Goal: Information Seeking & Learning: Learn about a topic

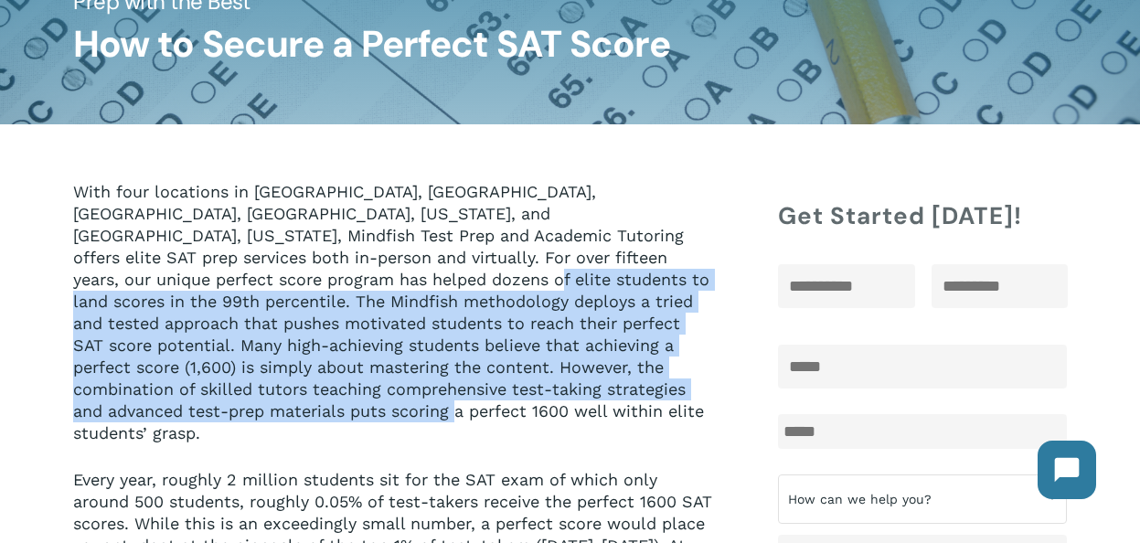
drag, startPoint x: 271, startPoint y: 279, endPoint x: 290, endPoint y: 411, distance: 133.8
click at [290, 411] on p "With four locations in [GEOGRAPHIC_DATA], [GEOGRAPHIC_DATA], [GEOGRAPHIC_DATA],…" at bounding box center [393, 325] width 641 height 288
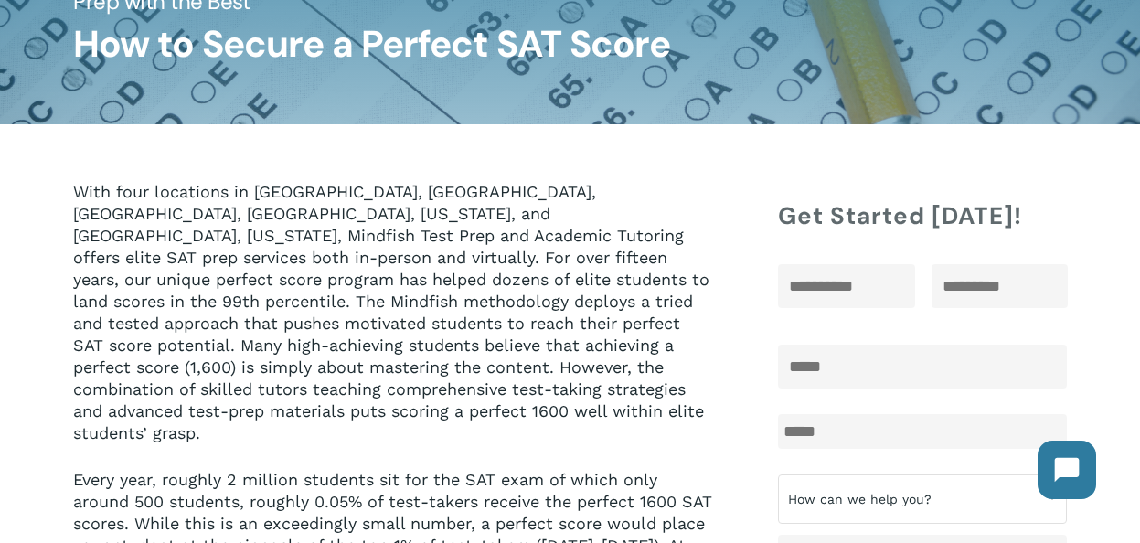
scroll to position [203, 0]
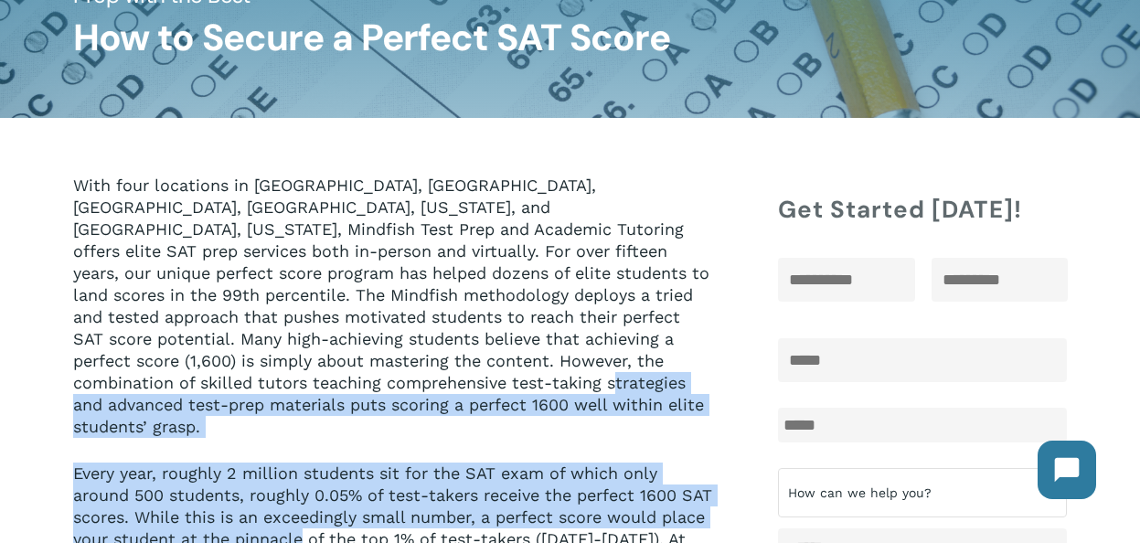
drag, startPoint x: 285, startPoint y: 386, endPoint x: 350, endPoint y: 507, distance: 137.8
click at [350, 507] on div "With four locations in [GEOGRAPHIC_DATA], [GEOGRAPHIC_DATA], [GEOGRAPHIC_DATA],…" at bounding box center [393, 417] width 641 height 485
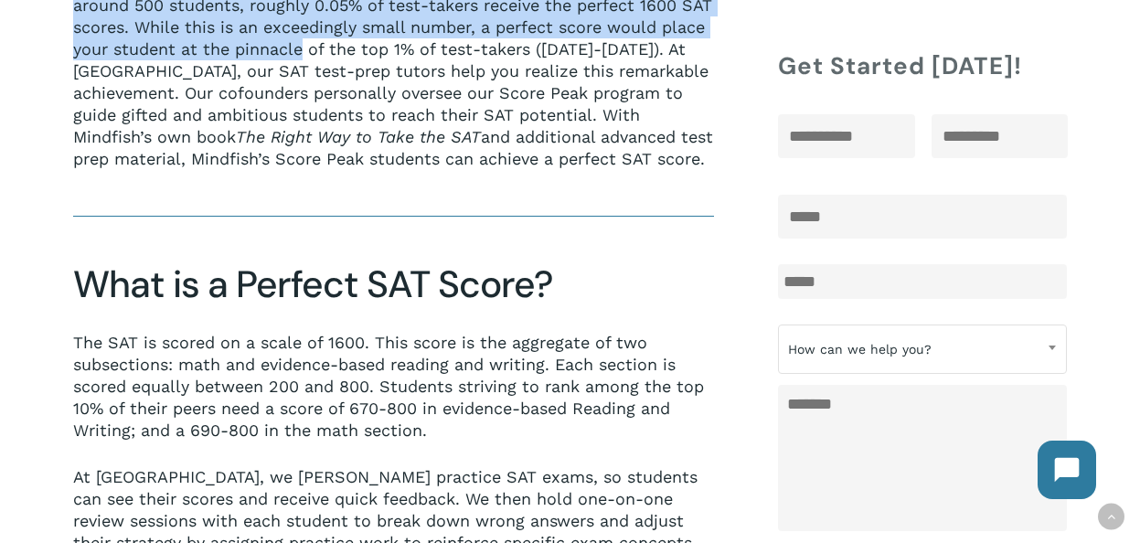
scroll to position [697, 0]
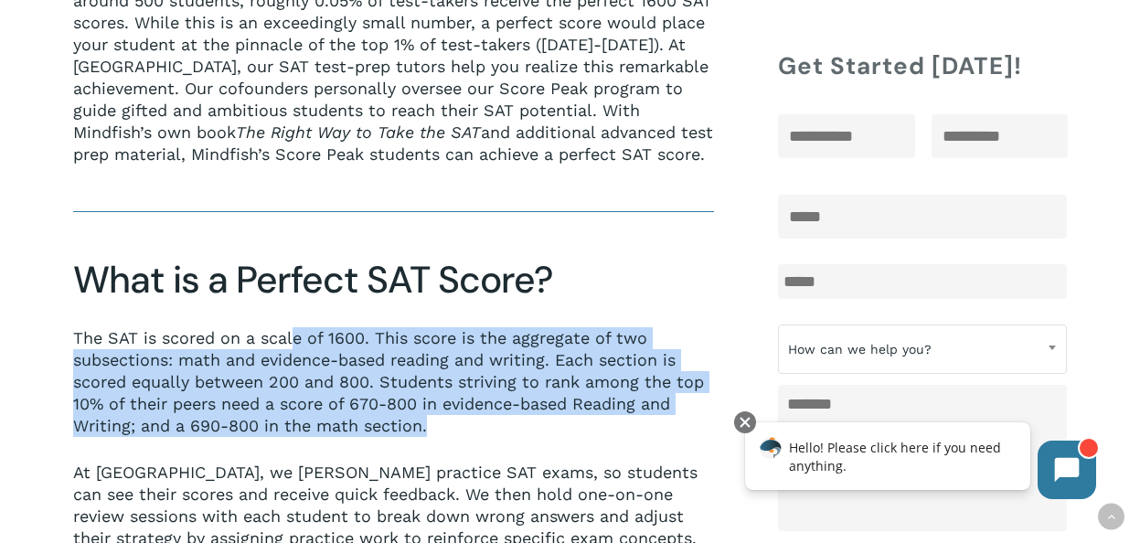
drag, startPoint x: 294, startPoint y: 335, endPoint x: 345, endPoint y: 457, distance: 132.4
click at [345, 457] on p "The SAT is scored on a scale of 1600. This score is the aggregate of two subsec…" at bounding box center [393, 394] width 641 height 134
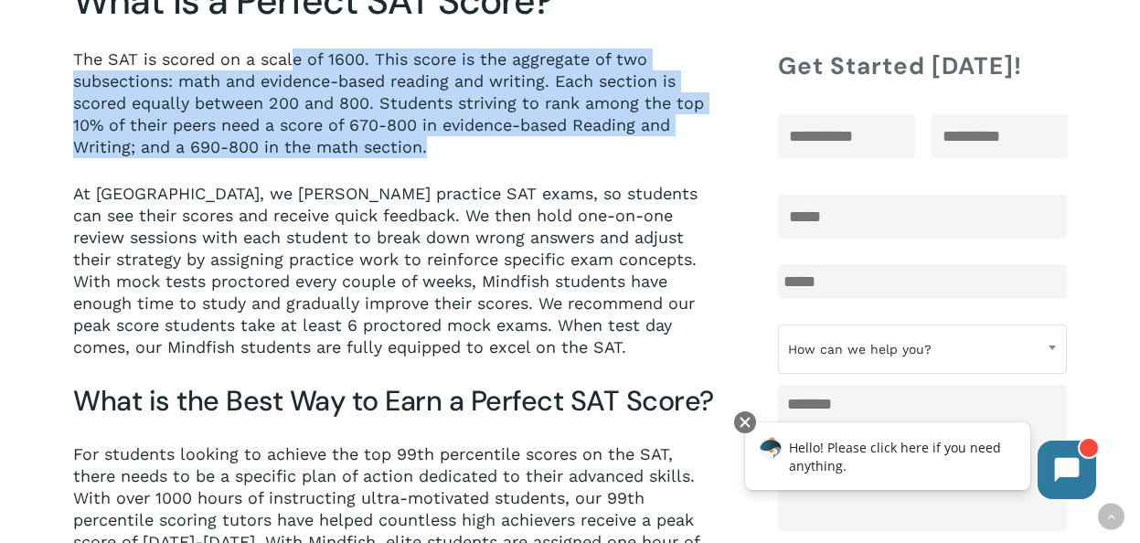
scroll to position [978, 0]
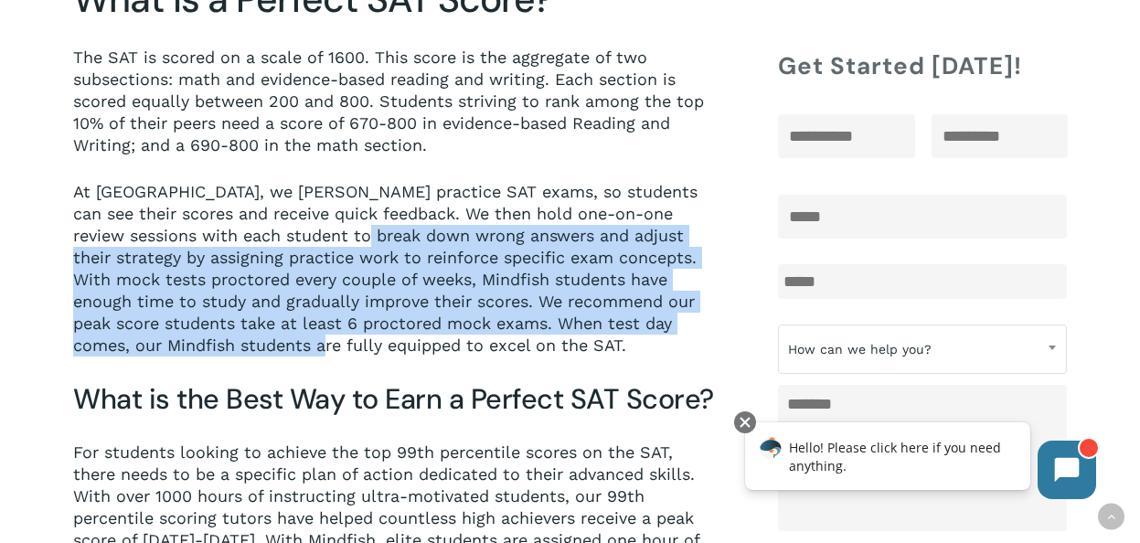
drag, startPoint x: 333, startPoint y: 237, endPoint x: 271, endPoint y: 336, distance: 117.0
click at [271, 336] on p "At [GEOGRAPHIC_DATA], we [PERSON_NAME] practice SAT exams, so students can see …" at bounding box center [393, 269] width 641 height 176
click at [253, 277] on p "At [GEOGRAPHIC_DATA], we [PERSON_NAME] practice SAT exams, so students can see …" at bounding box center [393, 269] width 641 height 176
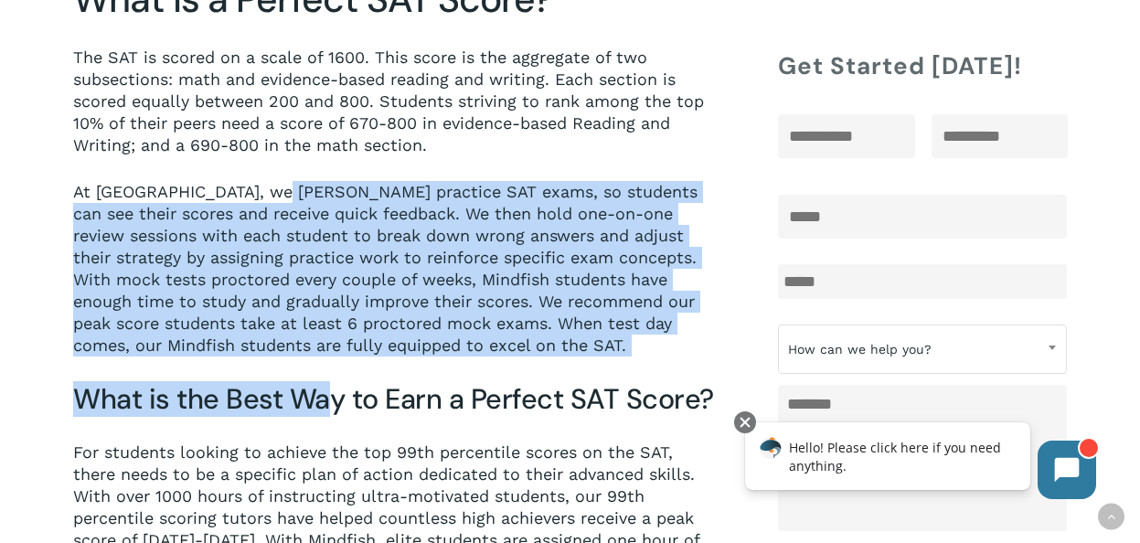
drag, startPoint x: 271, startPoint y: 195, endPoint x: 327, endPoint y: 406, distance: 218.4
click at [327, 406] on h3 "What is the Best Way to Earn a Perfect SAT Score?" at bounding box center [393, 399] width 641 height 36
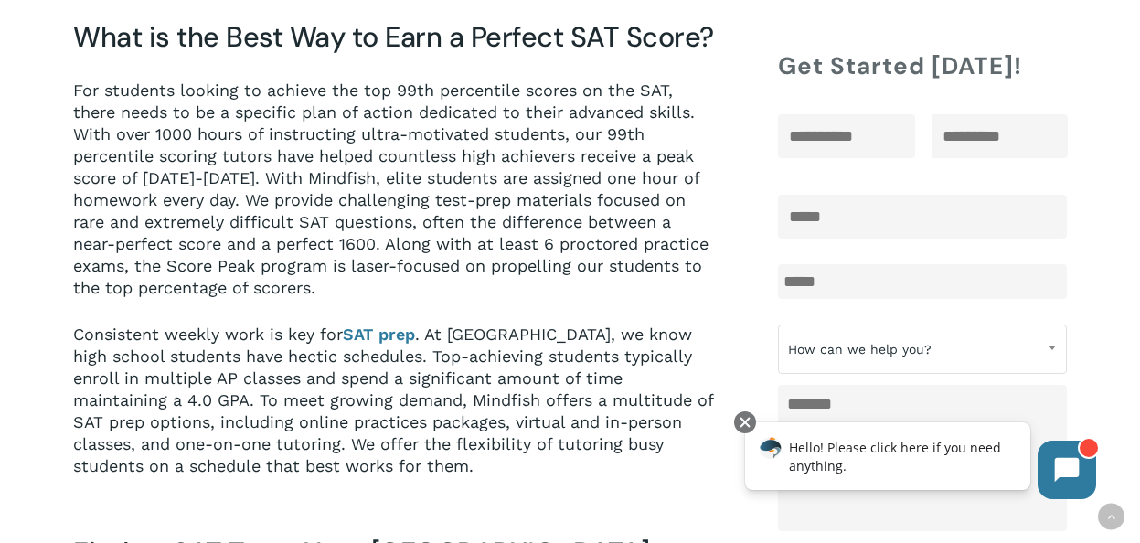
scroll to position [1342, 0]
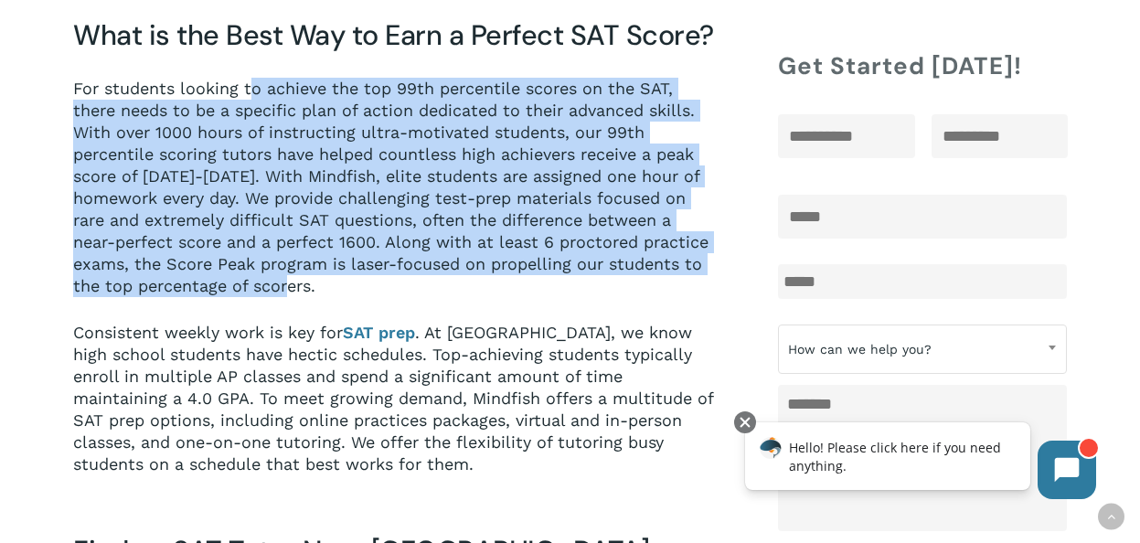
drag, startPoint x: 252, startPoint y: 96, endPoint x: 388, endPoint y: 282, distance: 229.6
click at [388, 282] on p "For students looking to achieve the top 99th percentile scores on the SAT, ther…" at bounding box center [393, 200] width 641 height 244
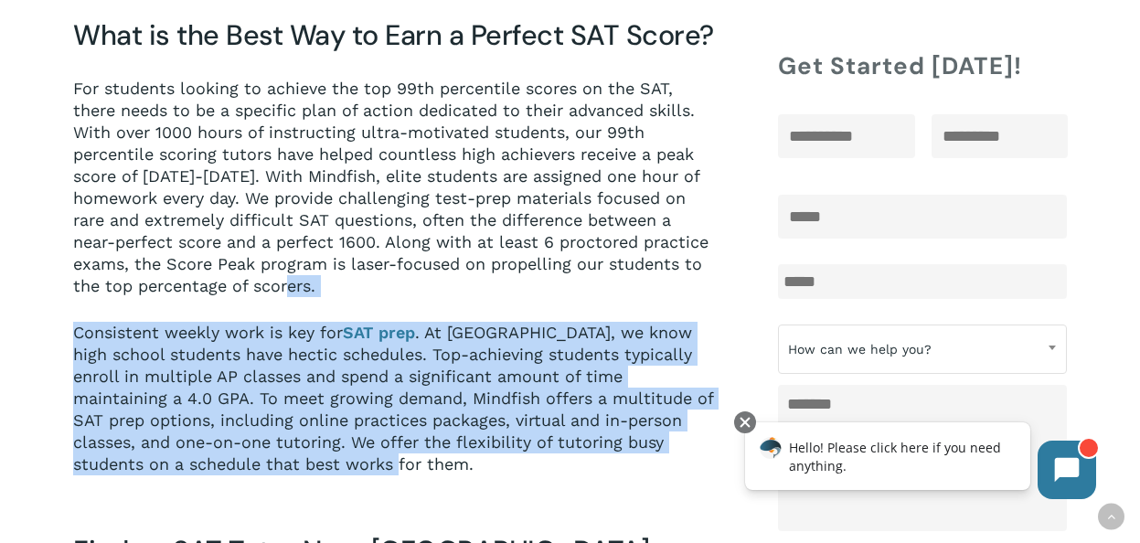
drag, startPoint x: 388, startPoint y: 282, endPoint x: 504, endPoint y: 467, distance: 218.9
click at [504, 467] on div "For students looking to achieve the top 99th percentile scores on the SAT, ther…" at bounding box center [393, 277] width 641 height 398
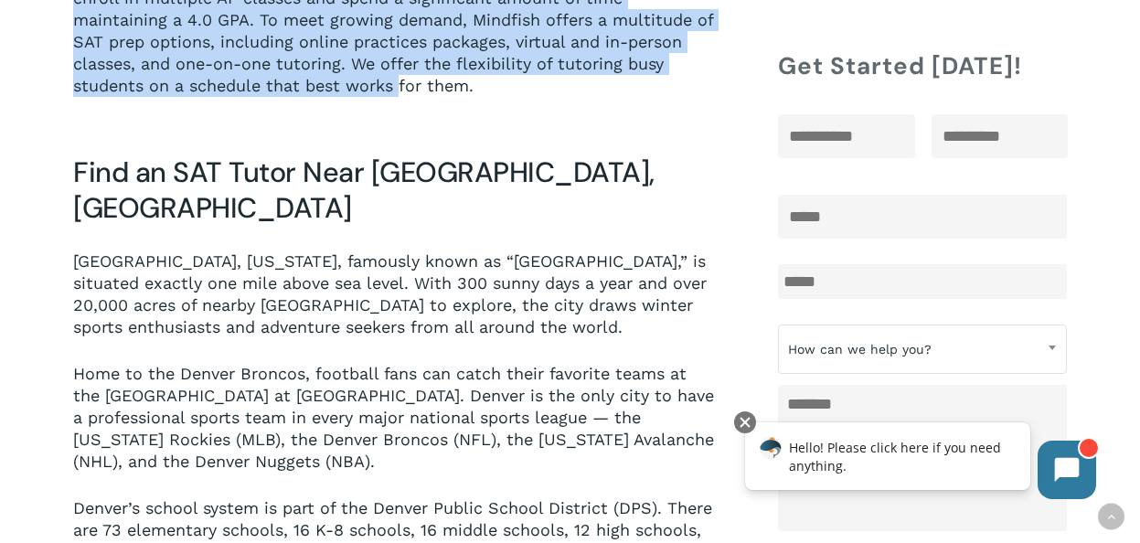
scroll to position [1722, 0]
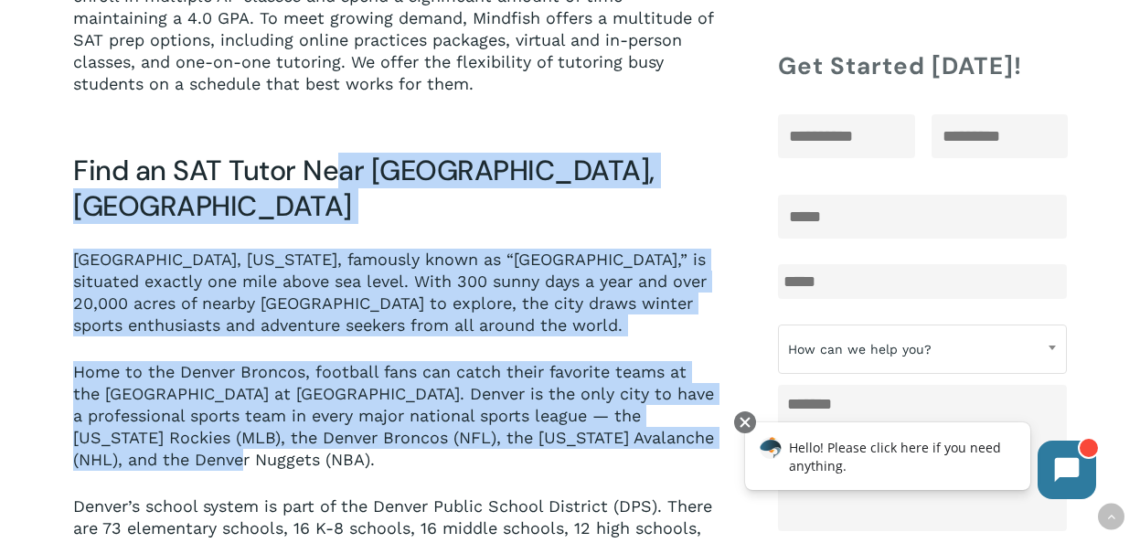
drag, startPoint x: 328, startPoint y: 176, endPoint x: 414, endPoint y: 446, distance: 283.0
click at [414, 446] on div "Find an SAT Tutor Near [GEOGRAPHIC_DATA], [GEOGRAPHIC_DATA] [GEOGRAPHIC_DATA], …" at bounding box center [393, 457] width 641 height 609
click at [414, 446] on p "Home to the Denver Broncos, football fans can catch their favorite teams at the…" at bounding box center [393, 428] width 641 height 134
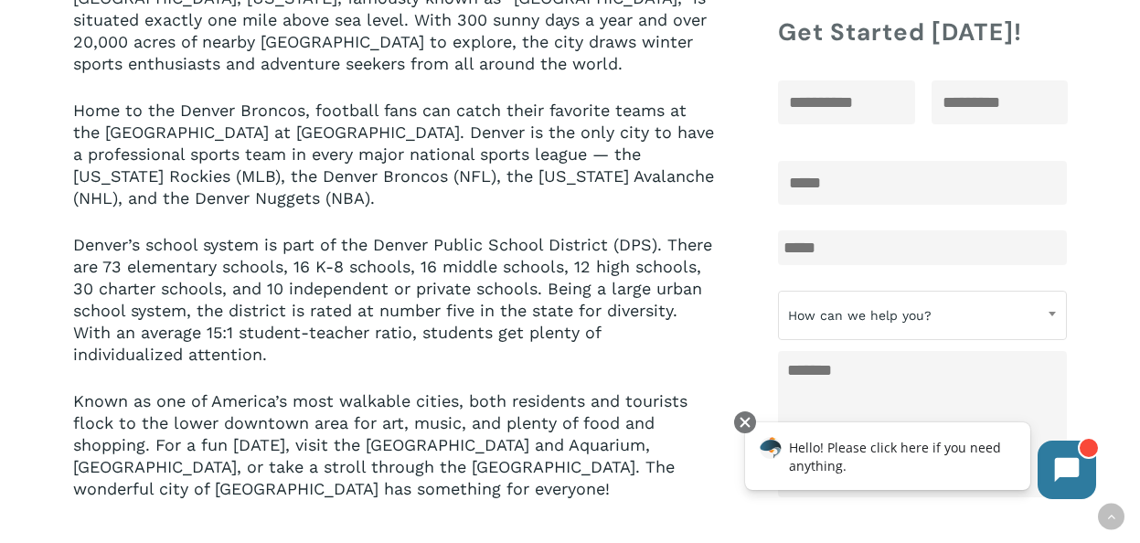
scroll to position [1998, 0]
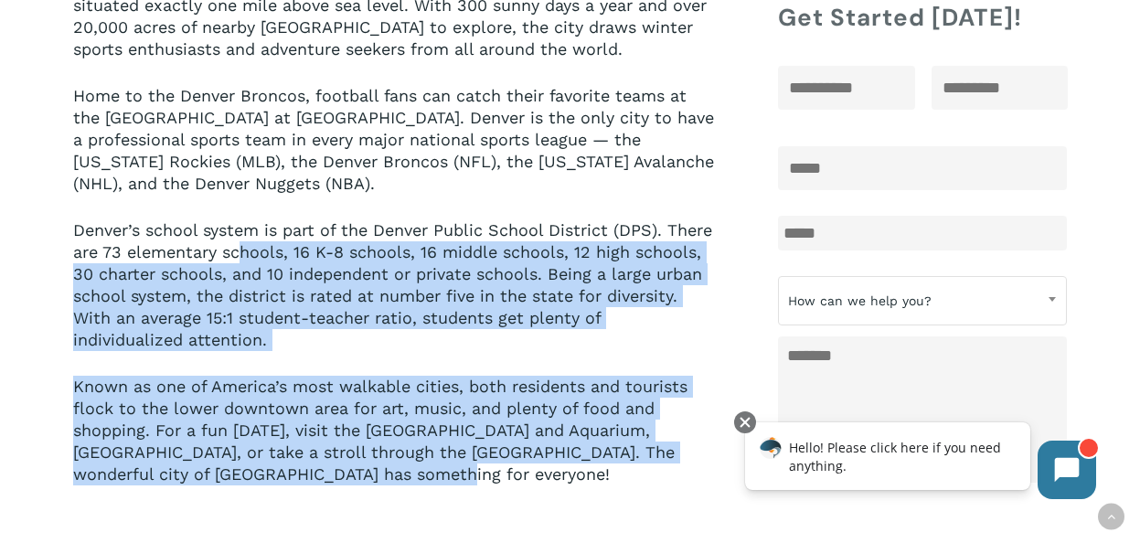
drag, startPoint x: 288, startPoint y: 217, endPoint x: 363, endPoint y: 451, distance: 245.7
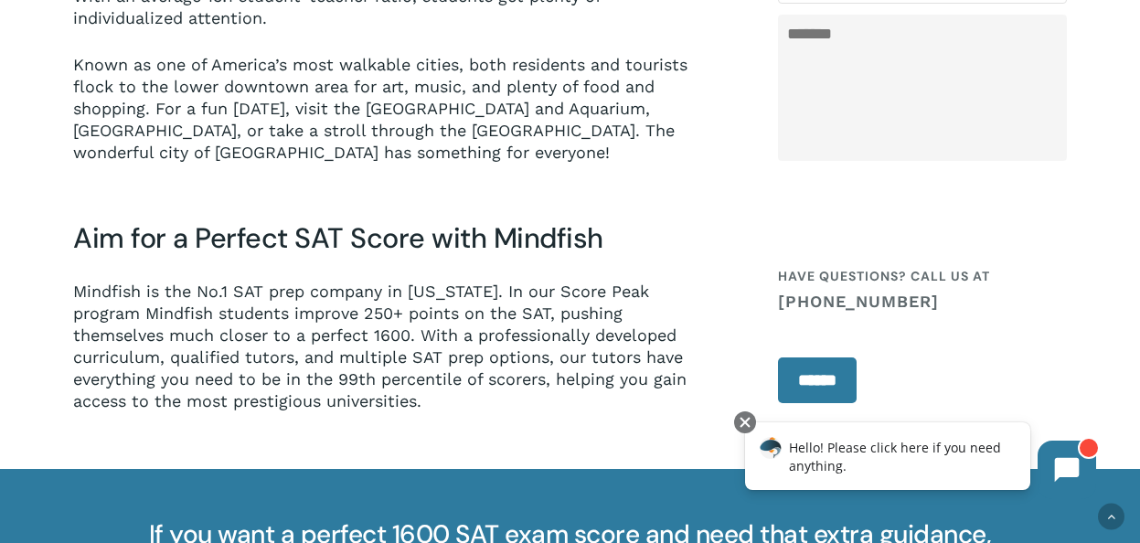
scroll to position [2390, 0]
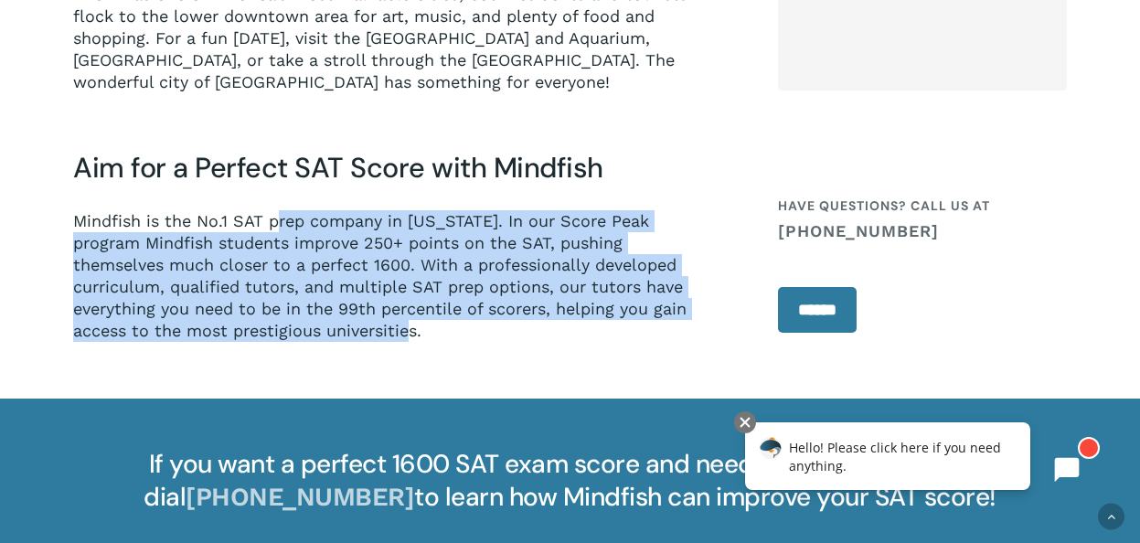
drag, startPoint x: 277, startPoint y: 190, endPoint x: 303, endPoint y: 305, distance: 118.2
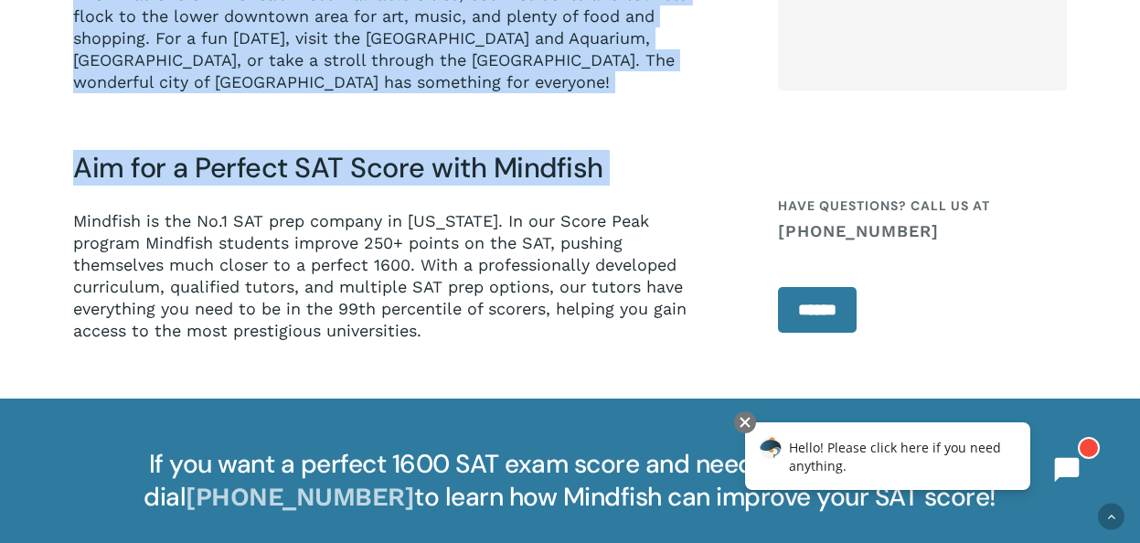
drag, startPoint x: 265, startPoint y: 165, endPoint x: 310, endPoint y: 311, distance: 152.1
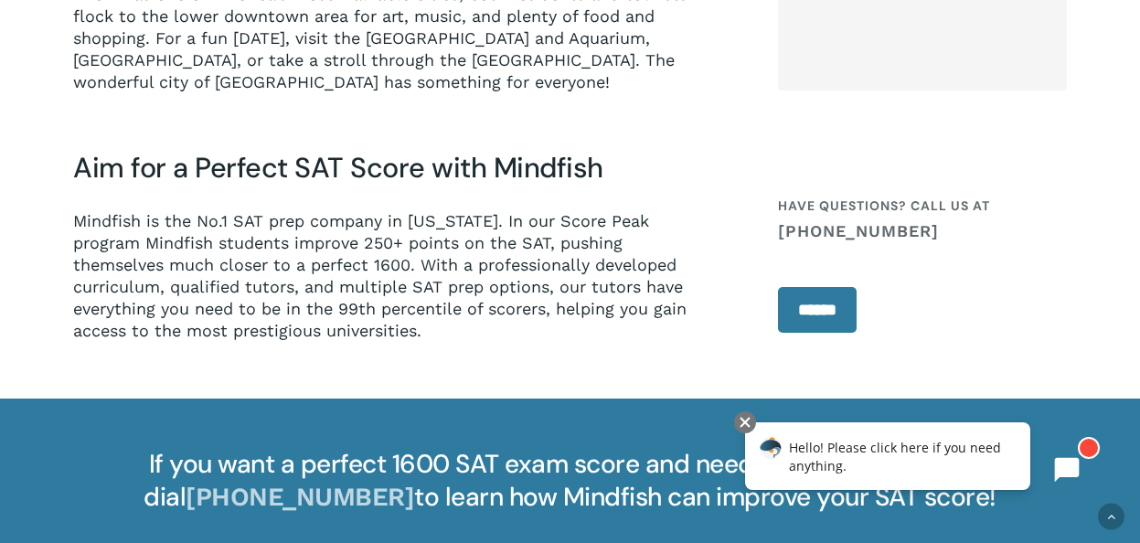
click at [310, 289] on p "Mindfish is the No.1 SAT prep company in [US_STATE]. In our Score Peak program …" at bounding box center [393, 276] width 641 height 132
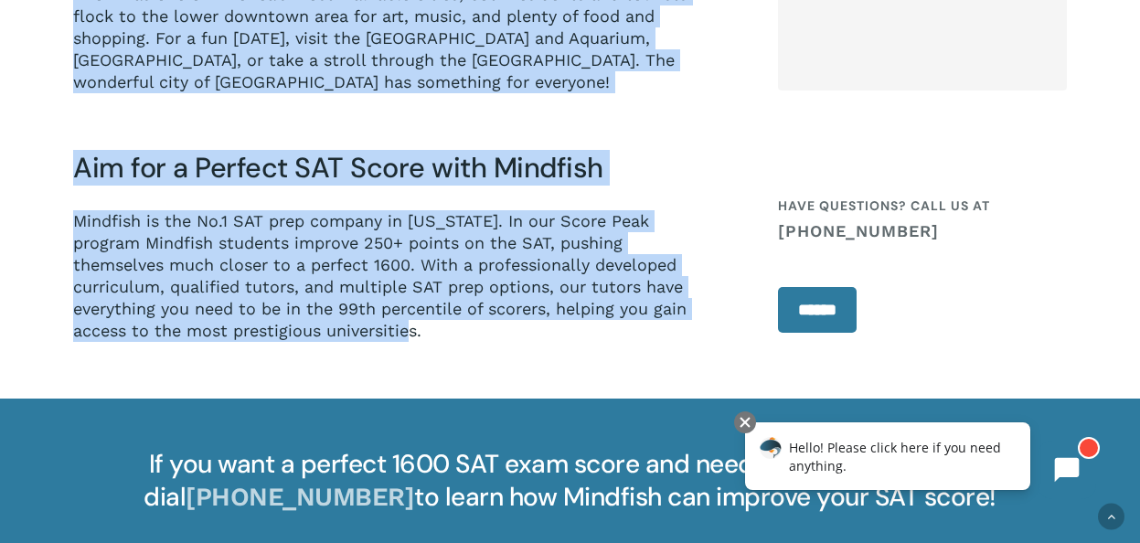
drag, startPoint x: 318, startPoint y: 306, endPoint x: 338, endPoint y: 293, distance: 23.8
click at [338, 293] on p "Mindfish is the No.1 SAT prep company in [US_STATE]. In our Score Peak program …" at bounding box center [393, 276] width 641 height 132
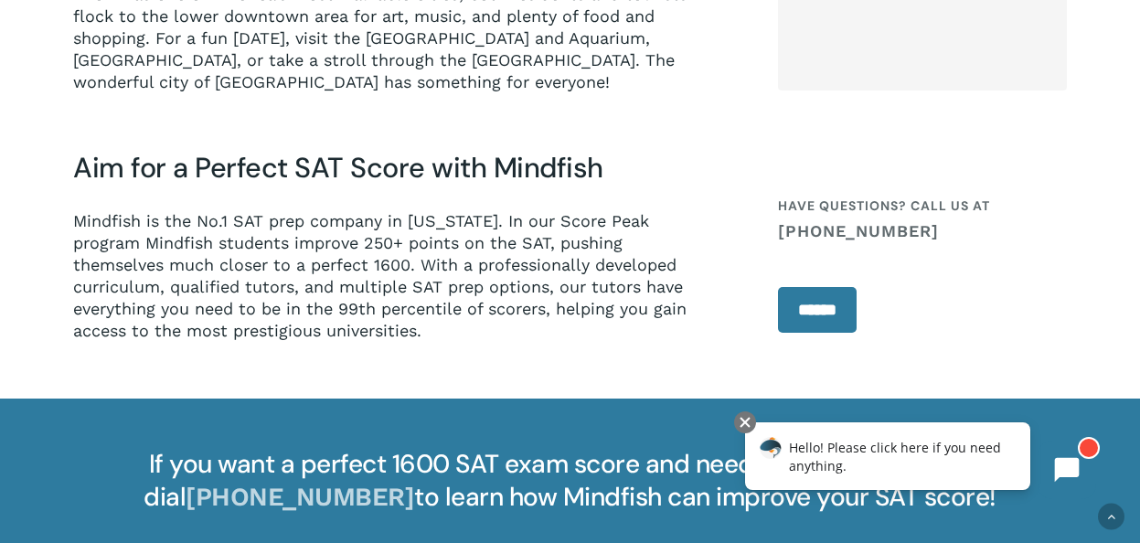
drag, startPoint x: 338, startPoint y: 293, endPoint x: 415, endPoint y: 303, distance: 77.4
click at [415, 303] on p "Mindfish is the No.1 SAT prep company in [US_STATE]. In our Score Peak program …" at bounding box center [393, 276] width 641 height 132
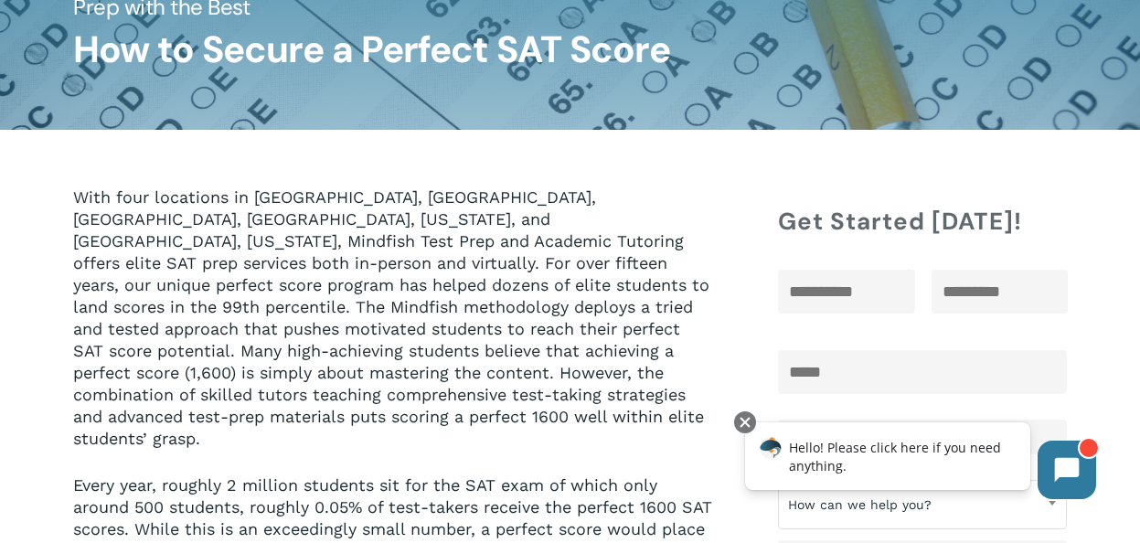
scroll to position [0, 0]
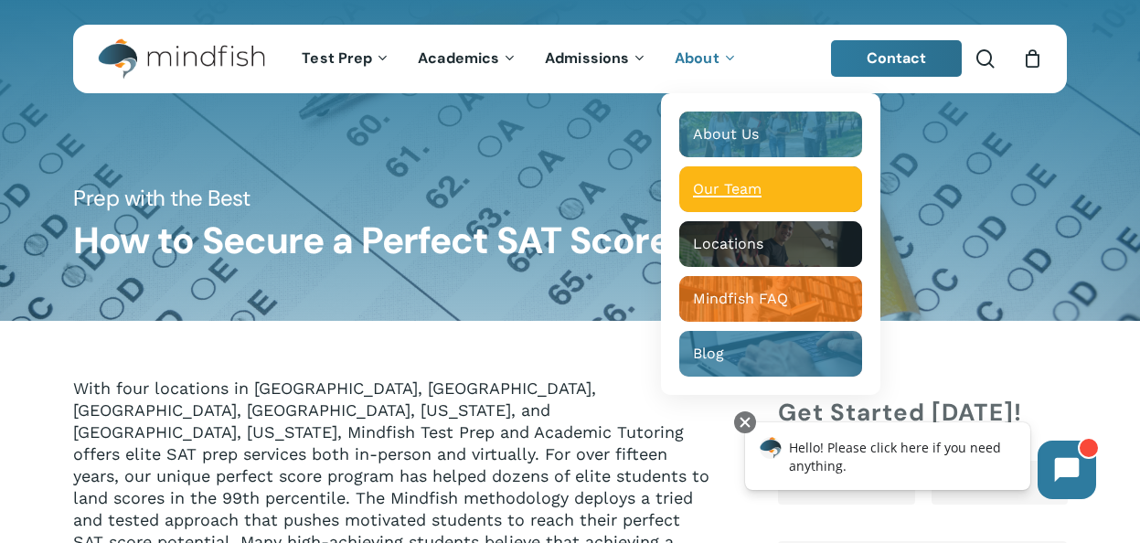
click at [750, 186] on span "Our Team" at bounding box center [727, 188] width 69 height 17
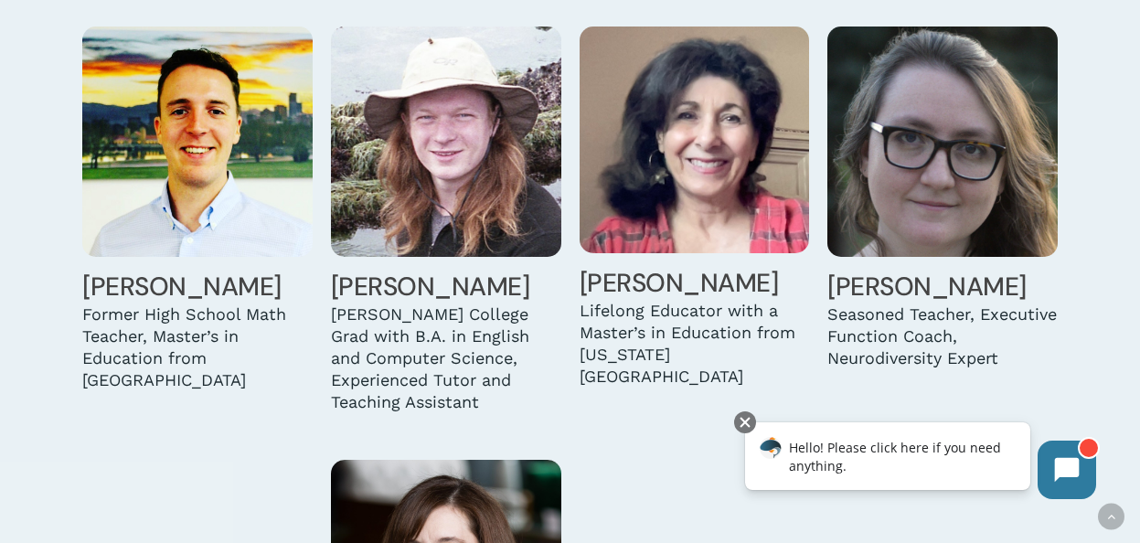
scroll to position [2328, 0]
